Goal: Information Seeking & Learning: Learn about a topic

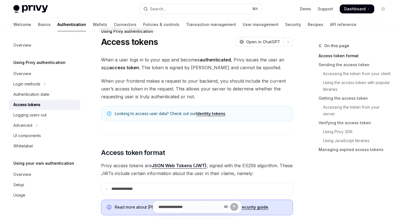
scroll to position [15, 0]
click at [37, 81] on div "Login methods" at bounding box center [26, 84] width 27 height 7
type textarea "*"
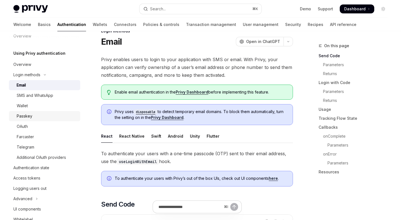
scroll to position [15, 0]
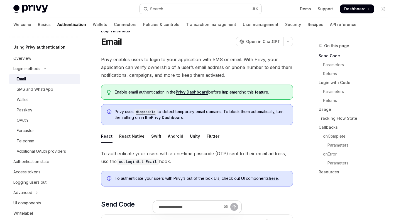
click at [161, 8] on div "Search..." at bounding box center [158, 9] width 16 height 7
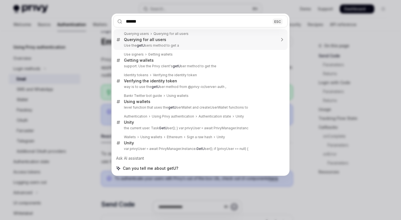
type input "*******"
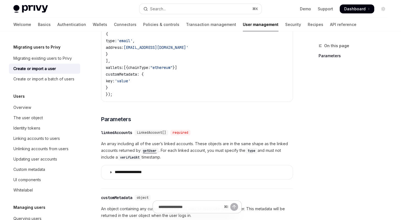
scroll to position [190, 0]
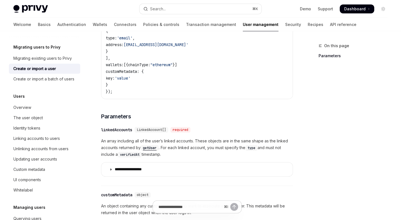
click at [153, 147] on code "getUser" at bounding box center [150, 148] width 18 height 6
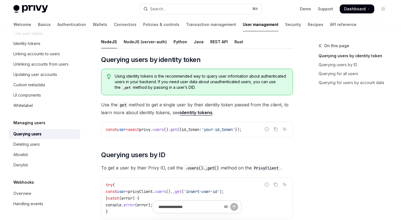
scroll to position [49, 0]
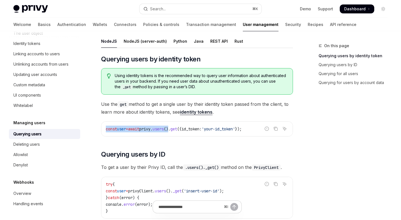
drag, startPoint x: 106, startPoint y: 129, endPoint x: 180, endPoint y: 130, distance: 74.1
click at [180, 130] on div "const user = await privy . users (). get ({ id_token: 'your-id_token' });" at bounding box center [196, 129] width 191 height 14
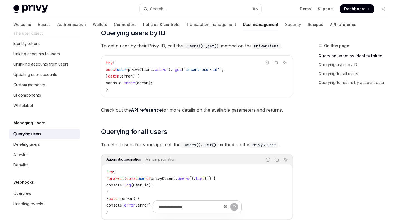
scroll to position [193, 0]
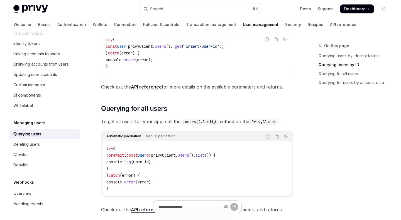
click at [157, 89] on link "API reference" at bounding box center [146, 87] width 31 height 6
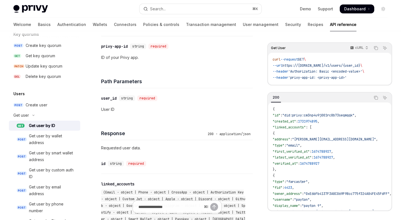
scroll to position [145, 0]
type textarea "*"
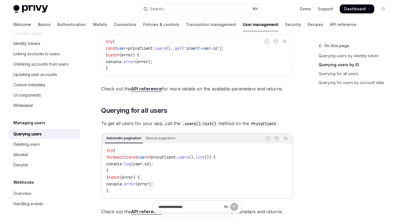
scroll to position [193, 0]
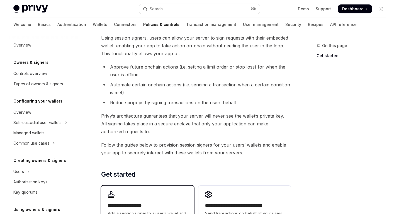
scroll to position [112, 0]
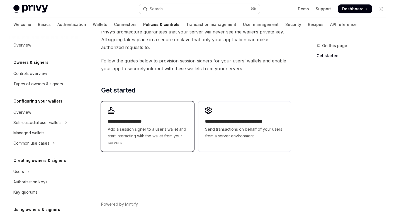
click at [172, 133] on span "Add a session signer to a user’s wallet and start interacting with the wallet f…" at bounding box center [147, 136] width 79 height 20
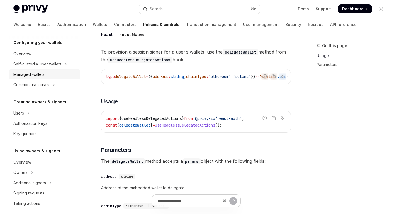
scroll to position [59, 0]
click at [49, 113] on button "Users" at bounding box center [44, 113] width 71 height 10
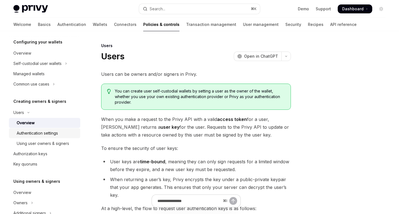
click at [50, 131] on div "Authentication settings" at bounding box center [37, 133] width 41 height 7
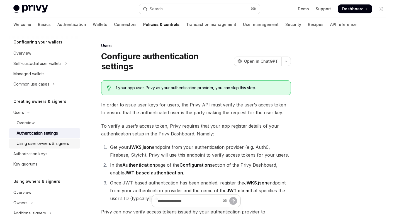
click at [49, 143] on div "Using user owners & signers" at bounding box center [43, 143] width 52 height 7
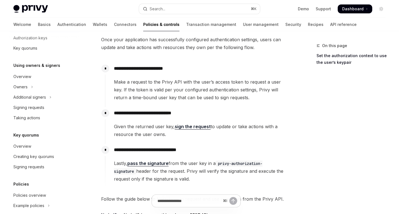
scroll to position [31, 0]
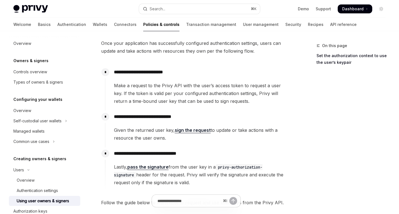
scroll to position [0, 0]
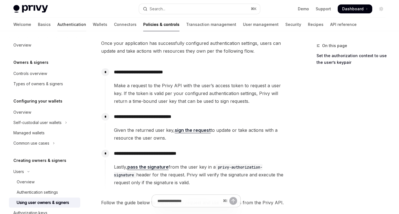
click at [57, 25] on link "Authentication" at bounding box center [71, 24] width 29 height 13
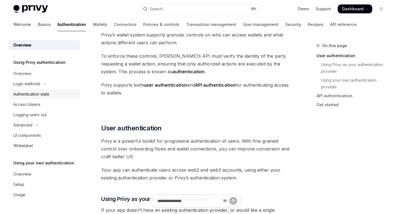
click at [41, 95] on div "Authentication state" at bounding box center [31, 94] width 36 height 7
type textarea "*"
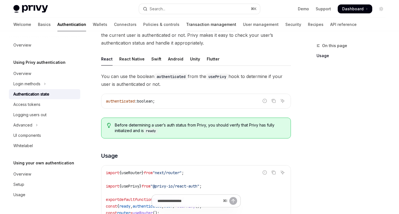
scroll to position [13, 0]
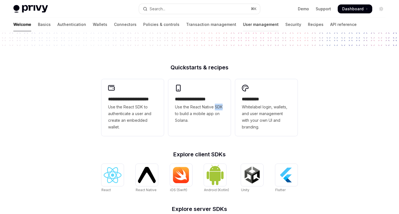
click at [243, 26] on link "User management" at bounding box center [261, 24] width 36 height 13
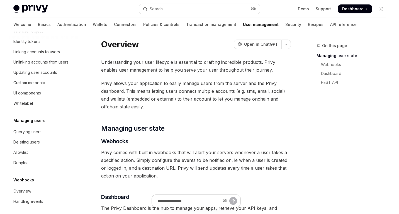
scroll to position [103, 0]
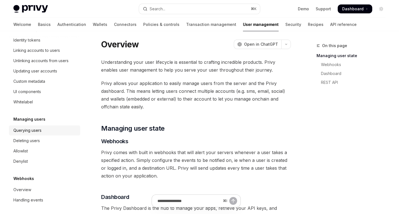
click at [43, 129] on div "Querying users" at bounding box center [45, 130] width 64 height 7
type textarea "*"
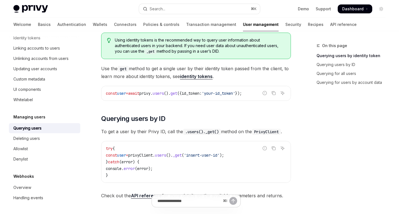
scroll to position [86, 0]
